Goal: Task Accomplishment & Management: Complete application form

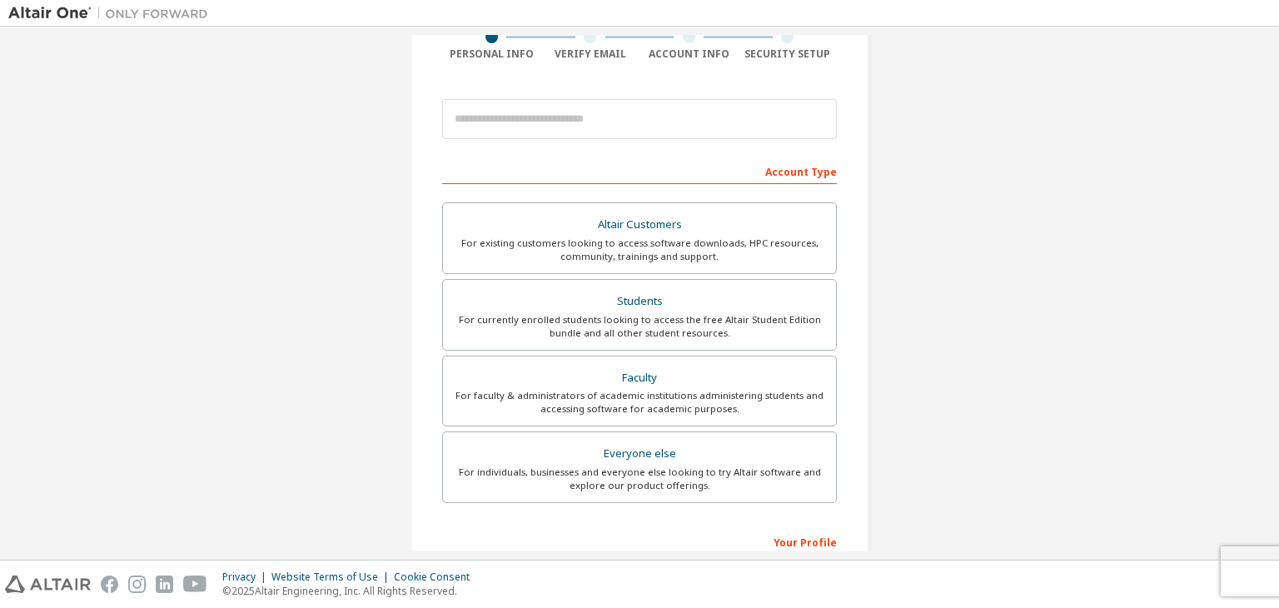
scroll to position [167, 0]
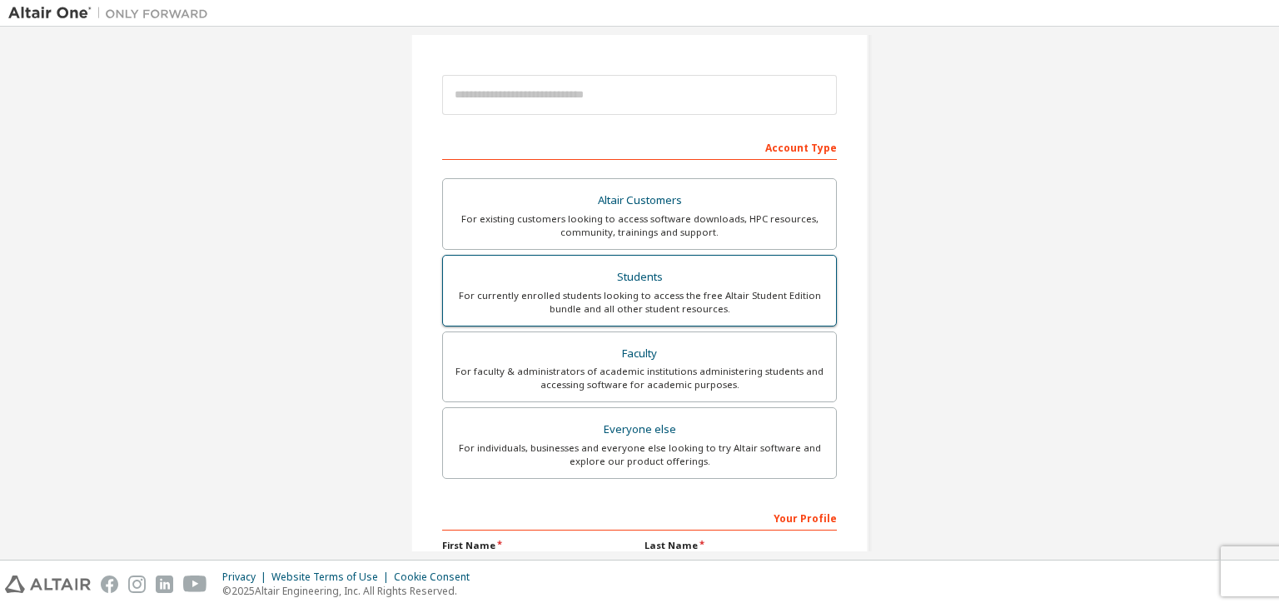
click at [566, 294] on div "For currently enrolled students looking to access the free Altair Student Editi…" at bounding box center [639, 302] width 373 height 27
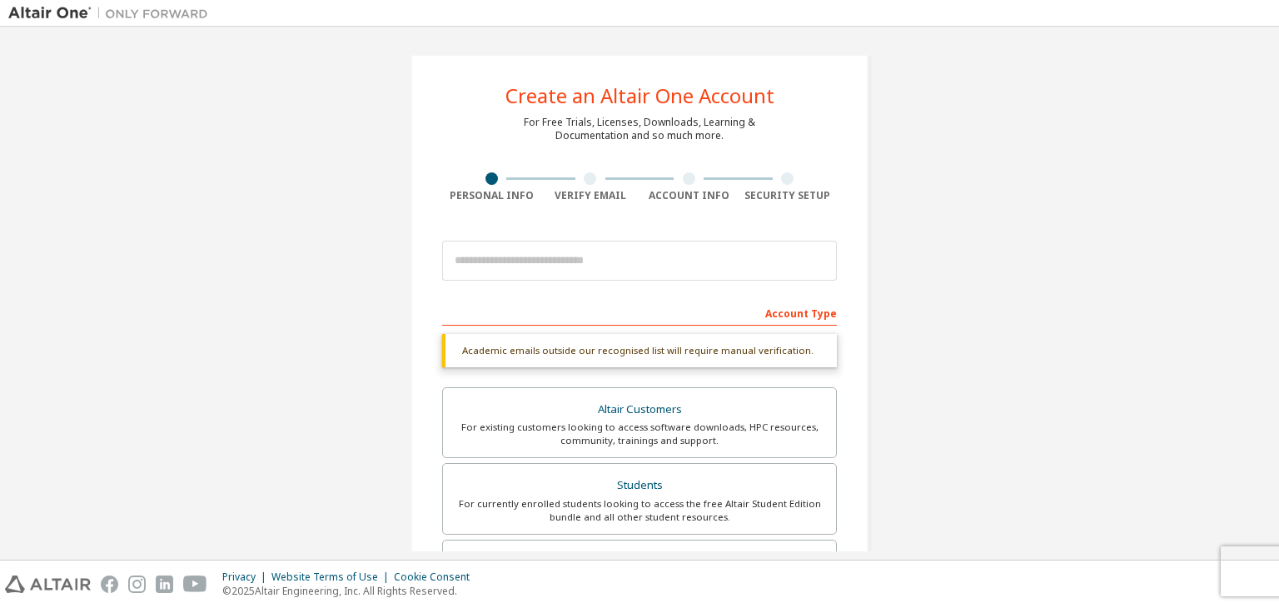
scroll to position [0, 0]
click at [797, 317] on div "Account Type" at bounding box center [639, 313] width 395 height 27
click at [610, 499] on div "For currently enrolled students looking to access the free Altair Student Editi…" at bounding box center [639, 511] width 373 height 27
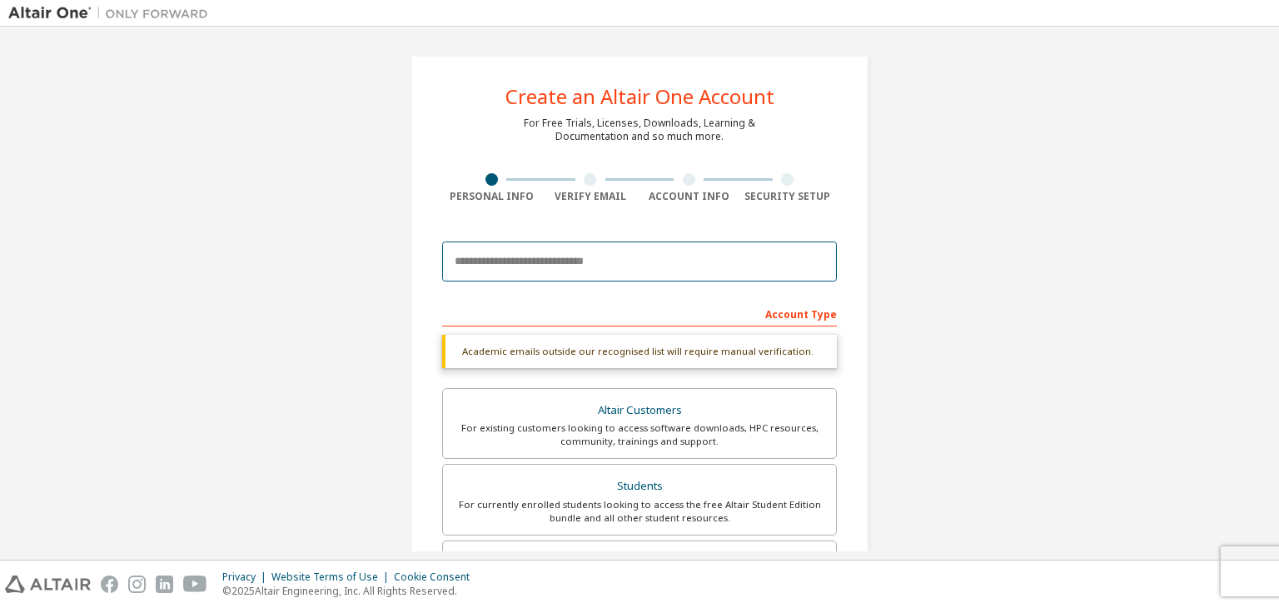
click at [513, 256] on input "email" at bounding box center [639, 262] width 395 height 40
type input "**********"
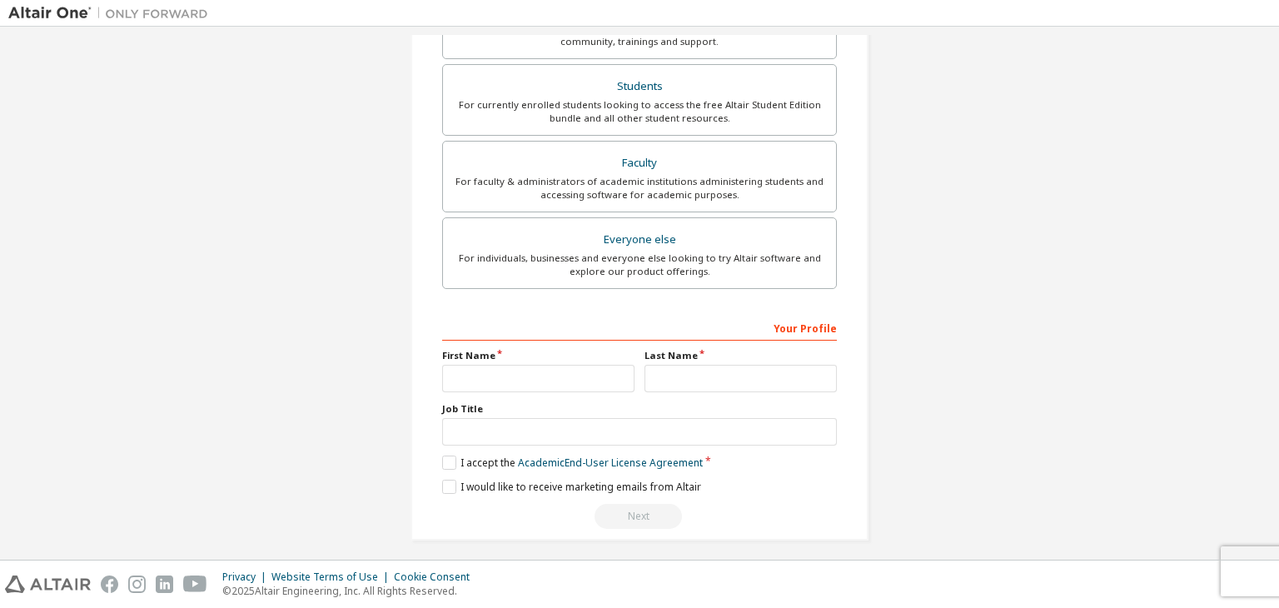
scroll to position [406, 0]
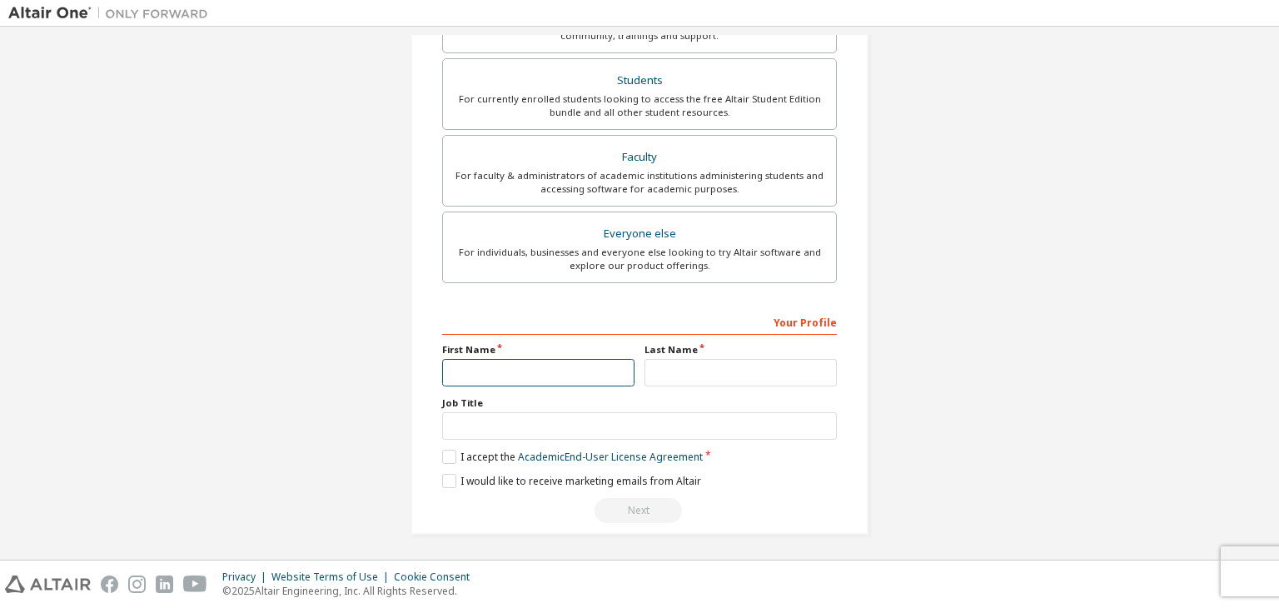
click at [520, 373] on input "text" at bounding box center [538, 372] width 192 height 27
type input "*****"
click at [720, 366] on input "text" at bounding box center [741, 372] width 192 height 27
type input "*******"
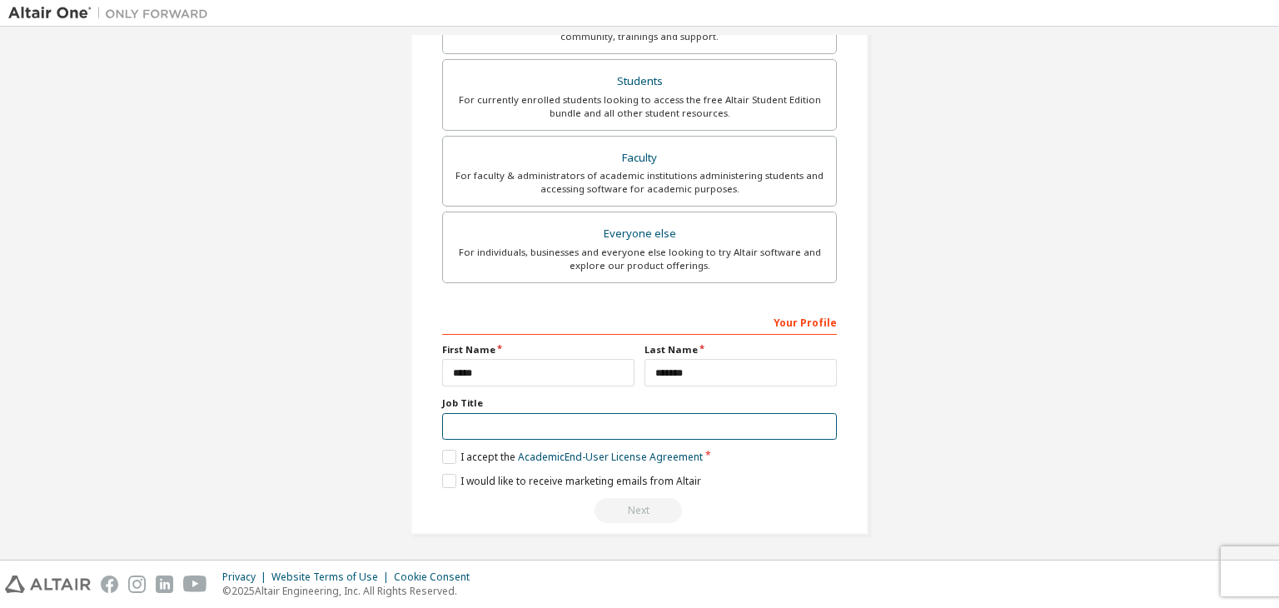
click at [532, 421] on input "text" at bounding box center [639, 426] width 395 height 27
type input "*******"
click at [455, 450] on label "I accept the Academic End-User License Agreement" at bounding box center [572, 457] width 261 height 14
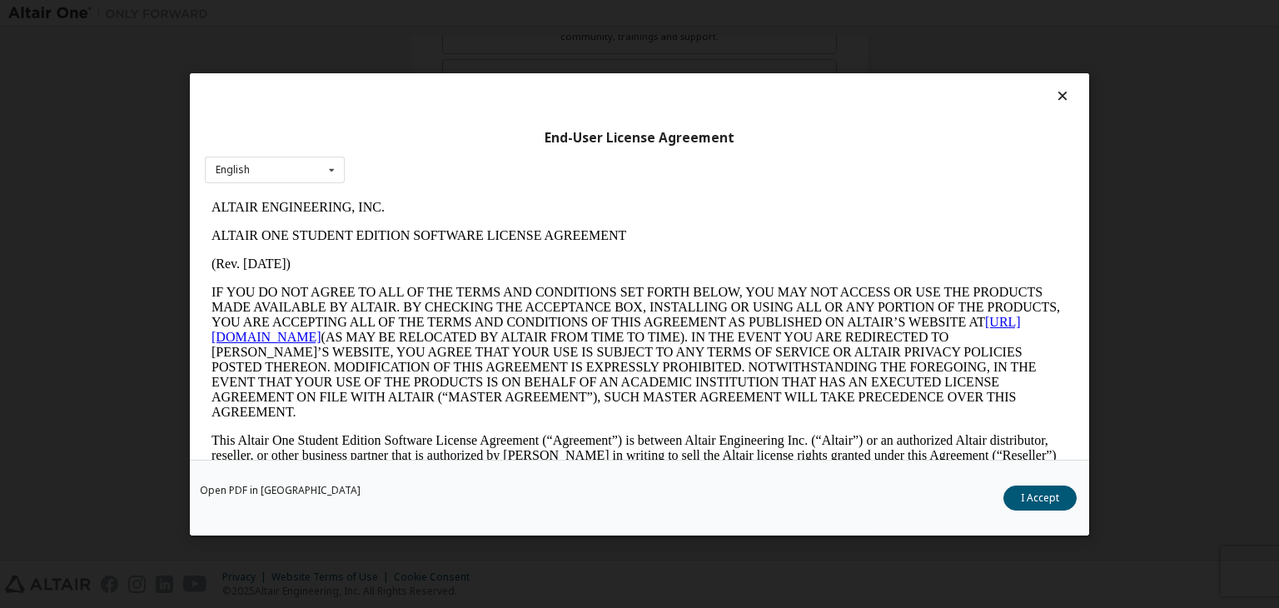
scroll to position [0, 0]
click at [1057, 491] on button "I Accept" at bounding box center [1039, 498] width 73 height 25
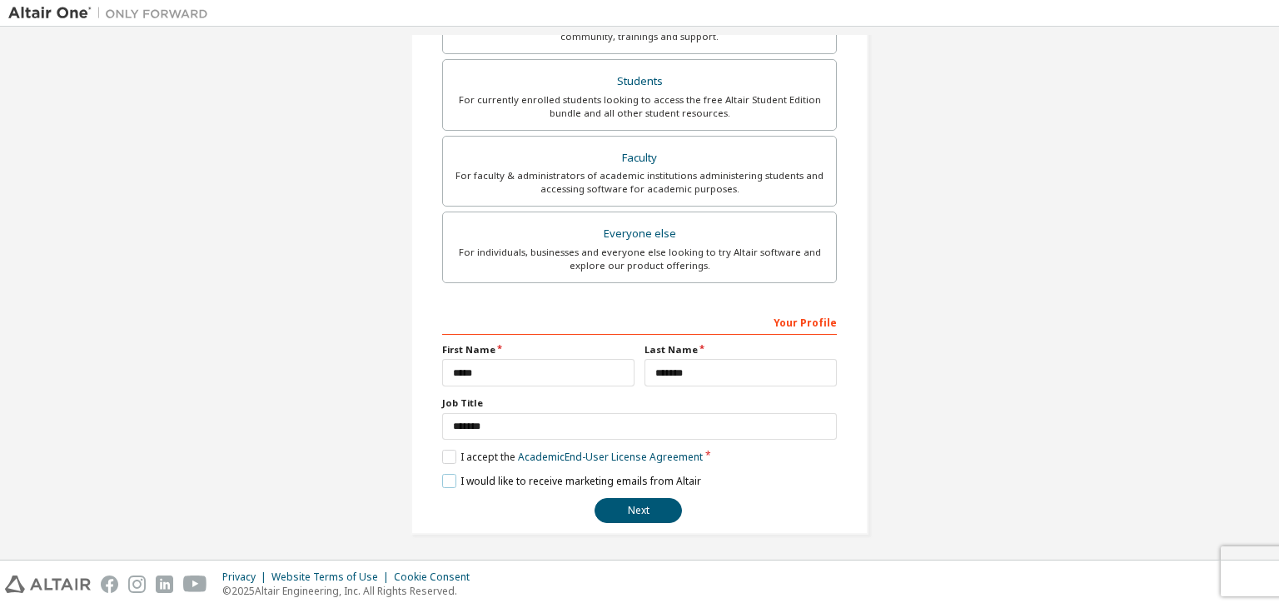
click at [451, 478] on label "I would like to receive marketing emails from Altair" at bounding box center [571, 481] width 259 height 14
click at [622, 500] on button "Next" at bounding box center [638, 510] width 87 height 25
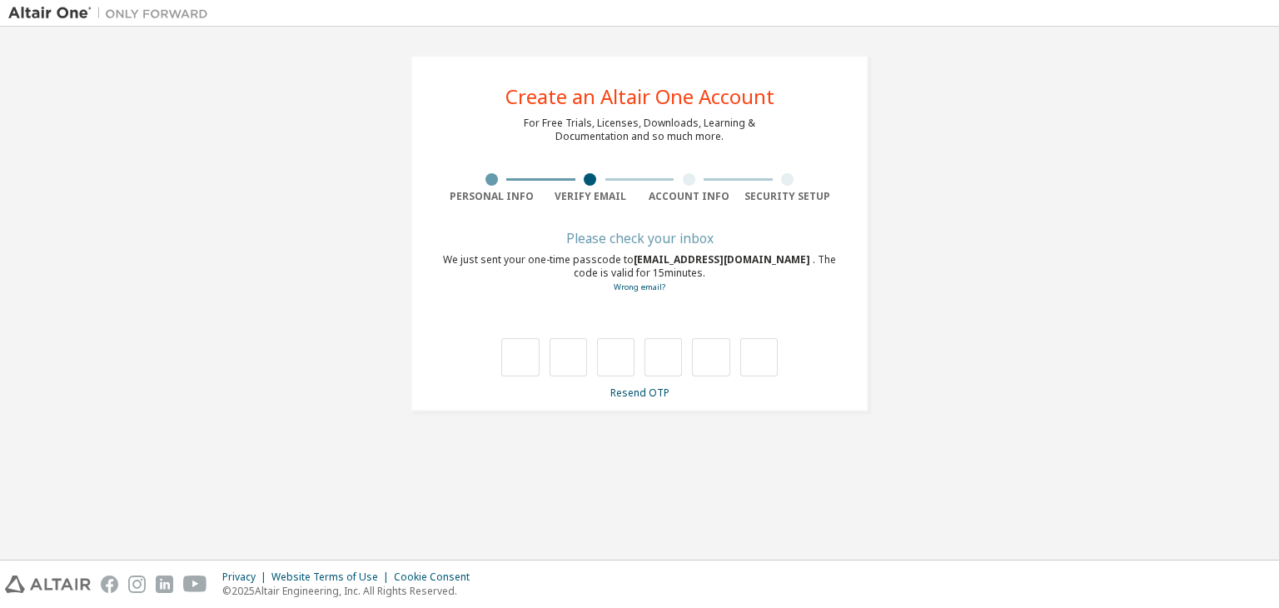
type input "*"
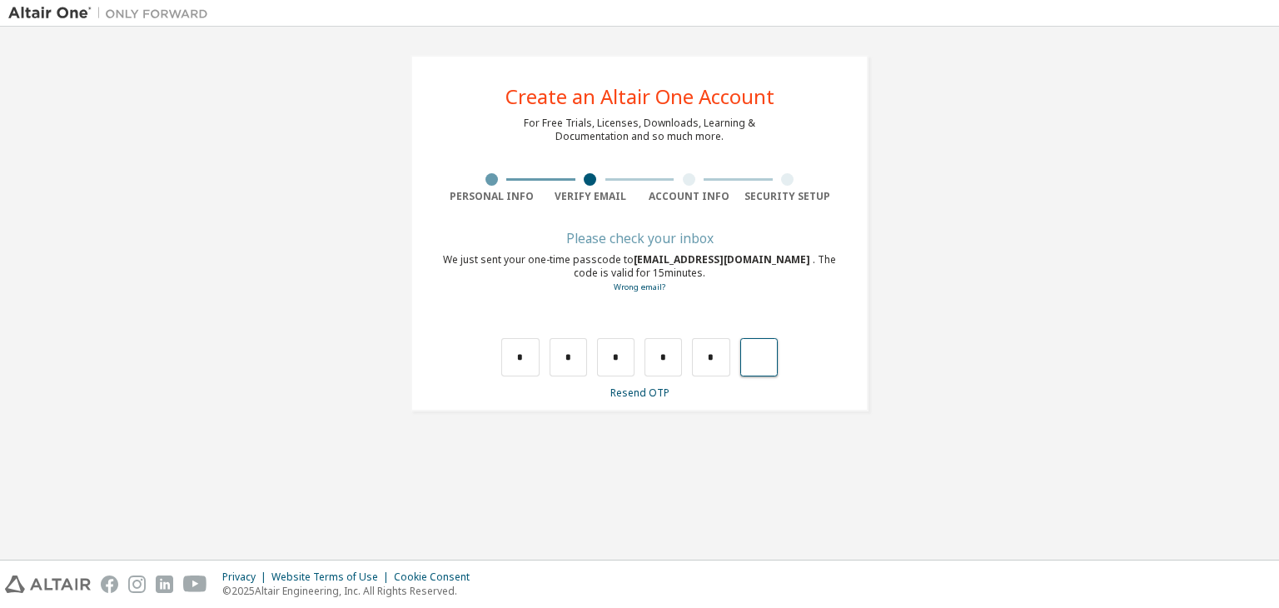
type input "*"
